Goal: Information Seeking & Learning: Learn about a topic

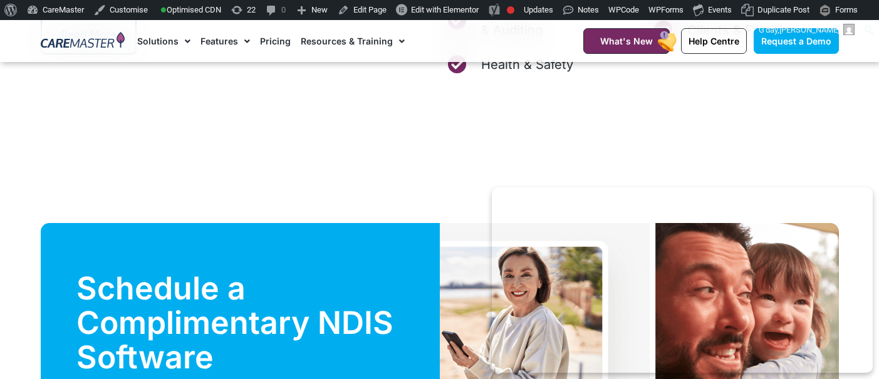
scroll to position [4212, 0]
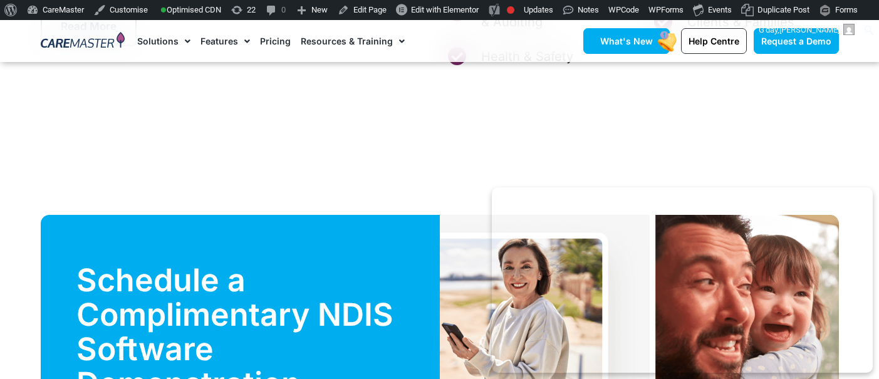
click at [620, 42] on span "What's New" at bounding box center [626, 41] width 53 height 11
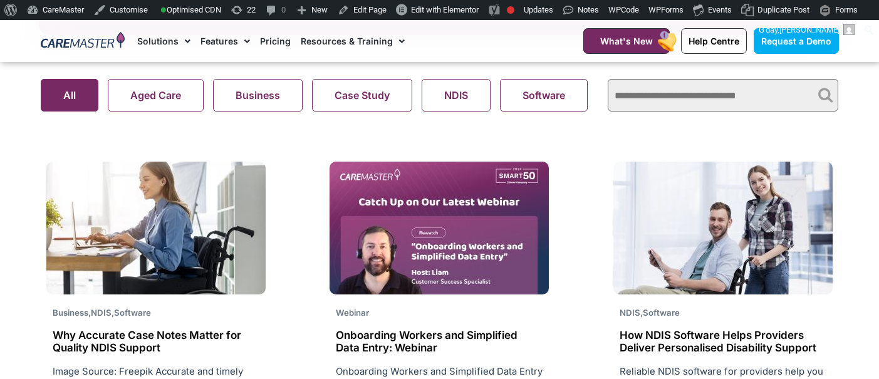
scroll to position [909, 0]
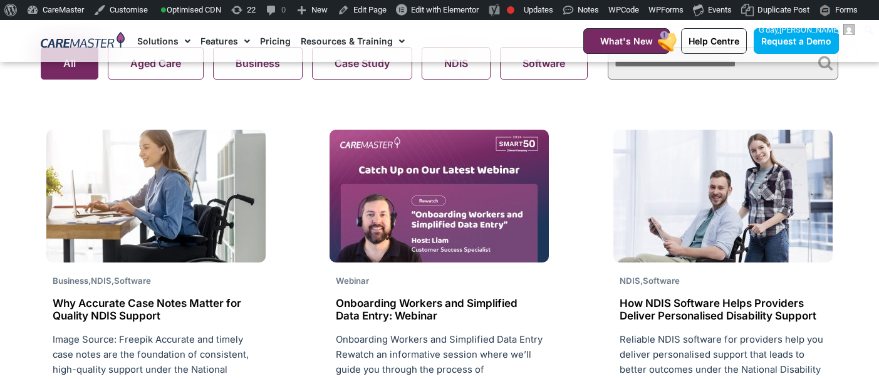
click at [169, 204] on img at bounding box center [155, 196] width 219 height 133
click at [175, 308] on h2 "Why Accurate Case Notes Matter for Quality NDIS Support" at bounding box center [156, 310] width 207 height 26
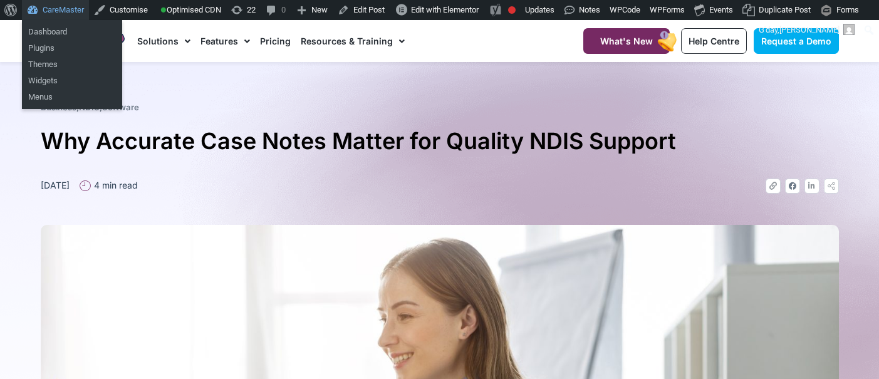
click at [42, 11] on link "CareMaster" at bounding box center [55, 10] width 67 height 20
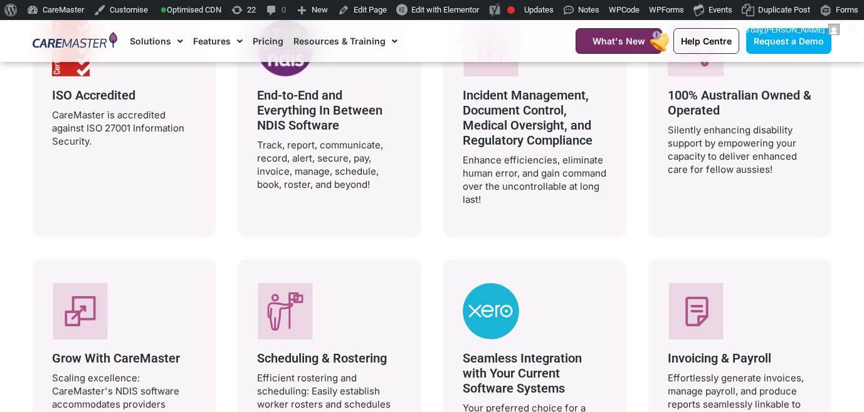
scroll to position [1960, 0]
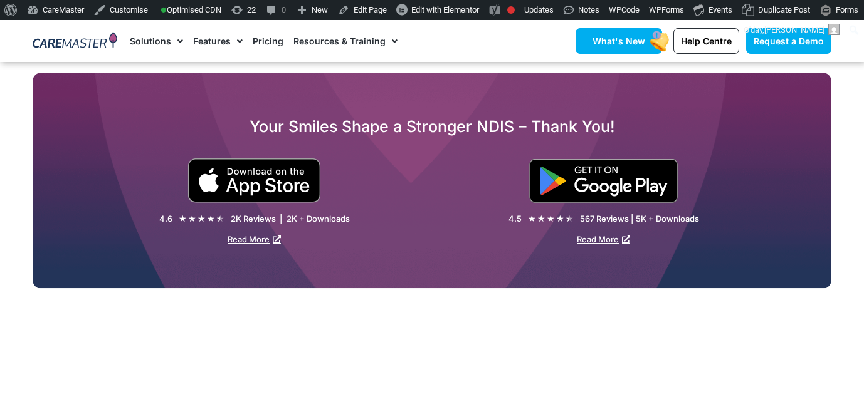
click at [616, 40] on span "What's New" at bounding box center [618, 41] width 53 height 11
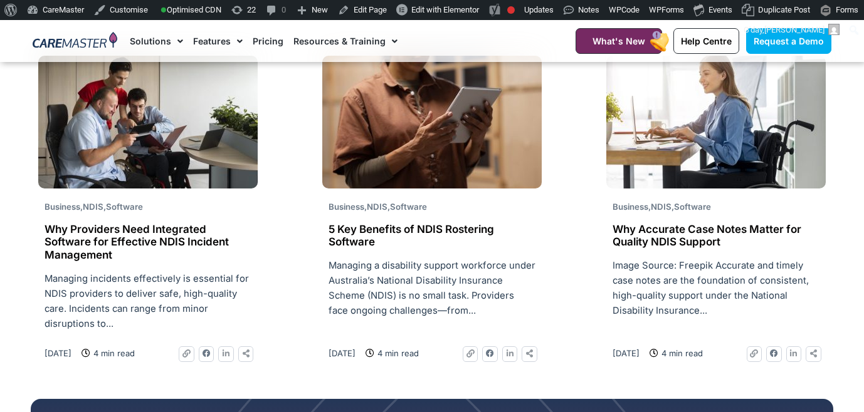
scroll to position [936, 0]
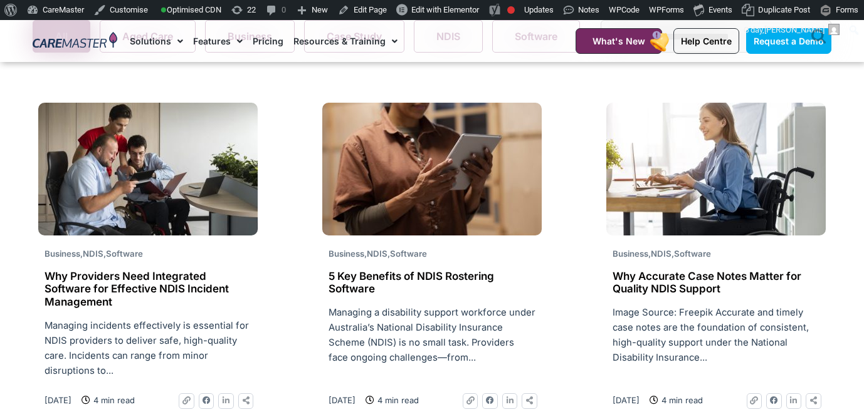
click at [425, 182] on img at bounding box center [431, 169] width 219 height 133
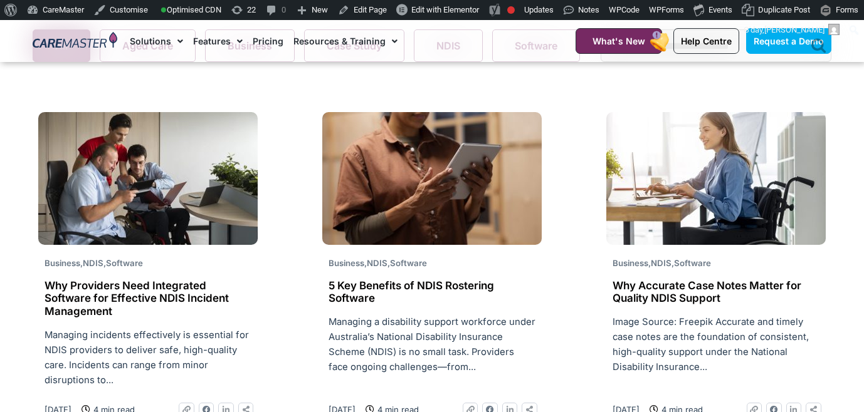
scroll to position [936, 0]
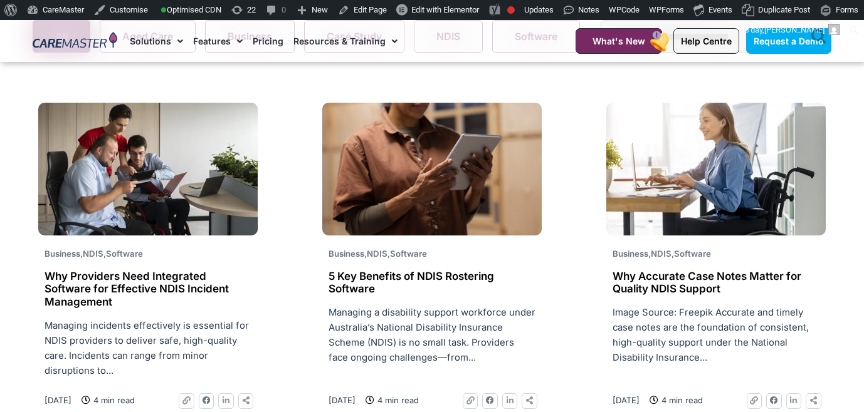
click at [215, 181] on img at bounding box center [147, 169] width 219 height 133
click at [201, 179] on img at bounding box center [147, 169] width 219 height 133
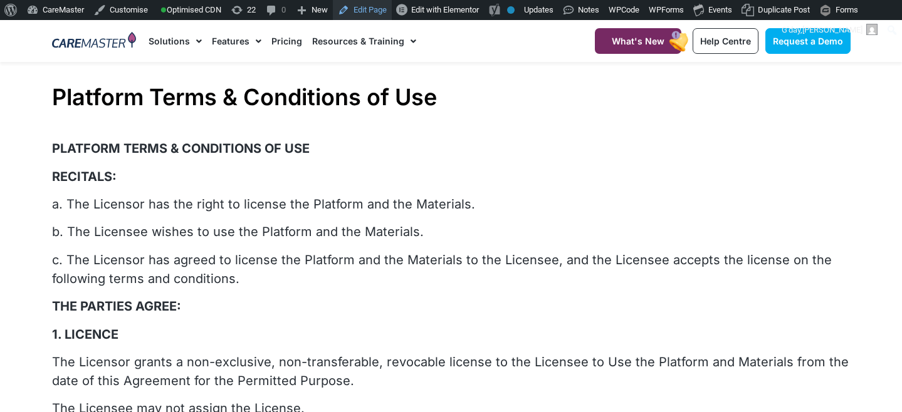
click at [388, 11] on link "Edit Page" at bounding box center [362, 10] width 59 height 20
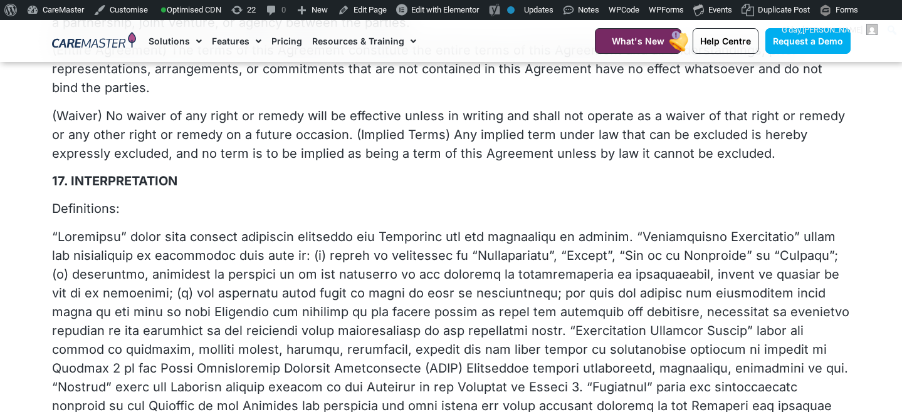
scroll to position [3502, 0]
